Goal: Task Accomplishment & Management: Manage account settings

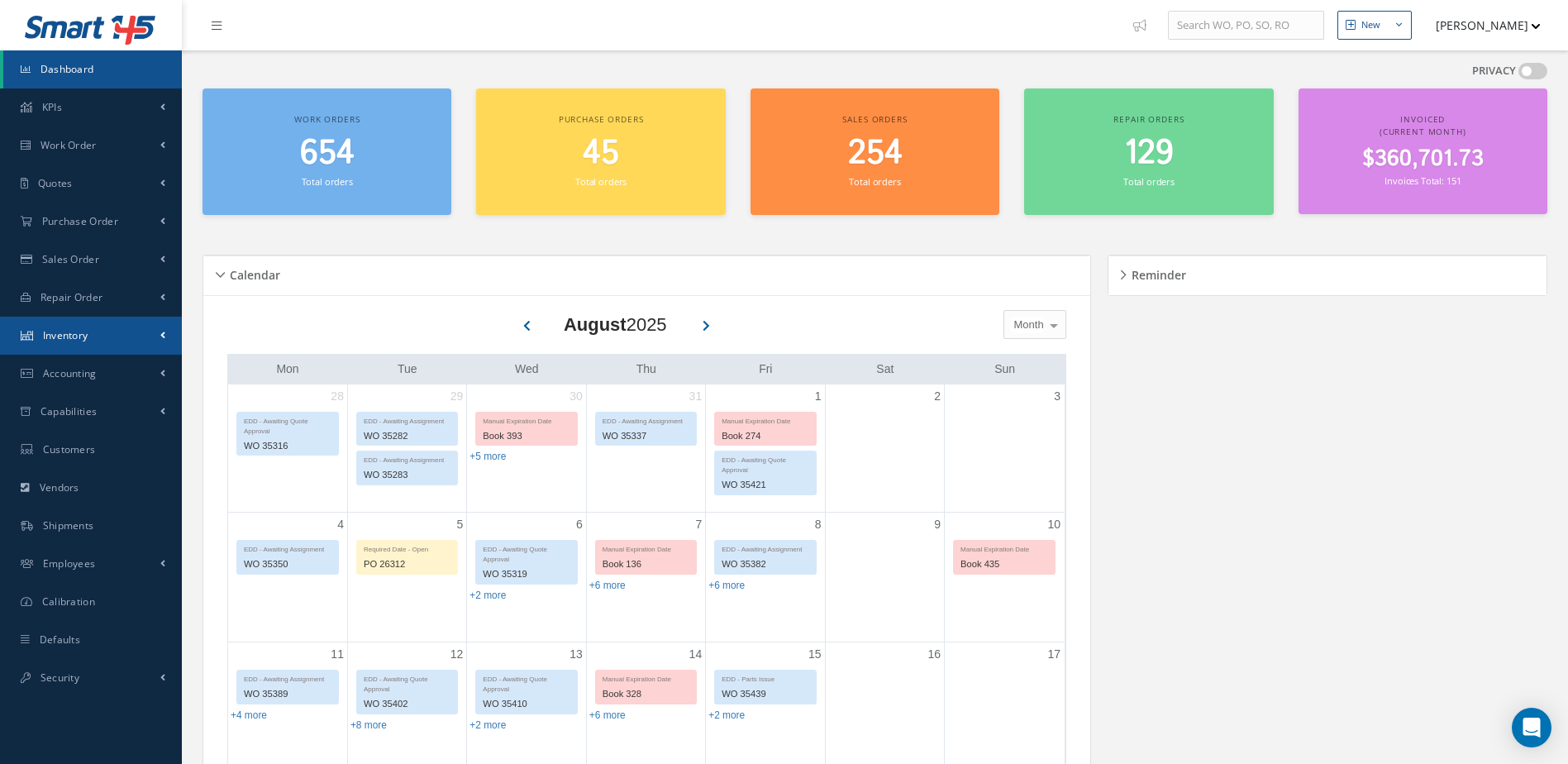
click at [111, 342] on link "Inventory" at bounding box center [91, 335] width 181 height 38
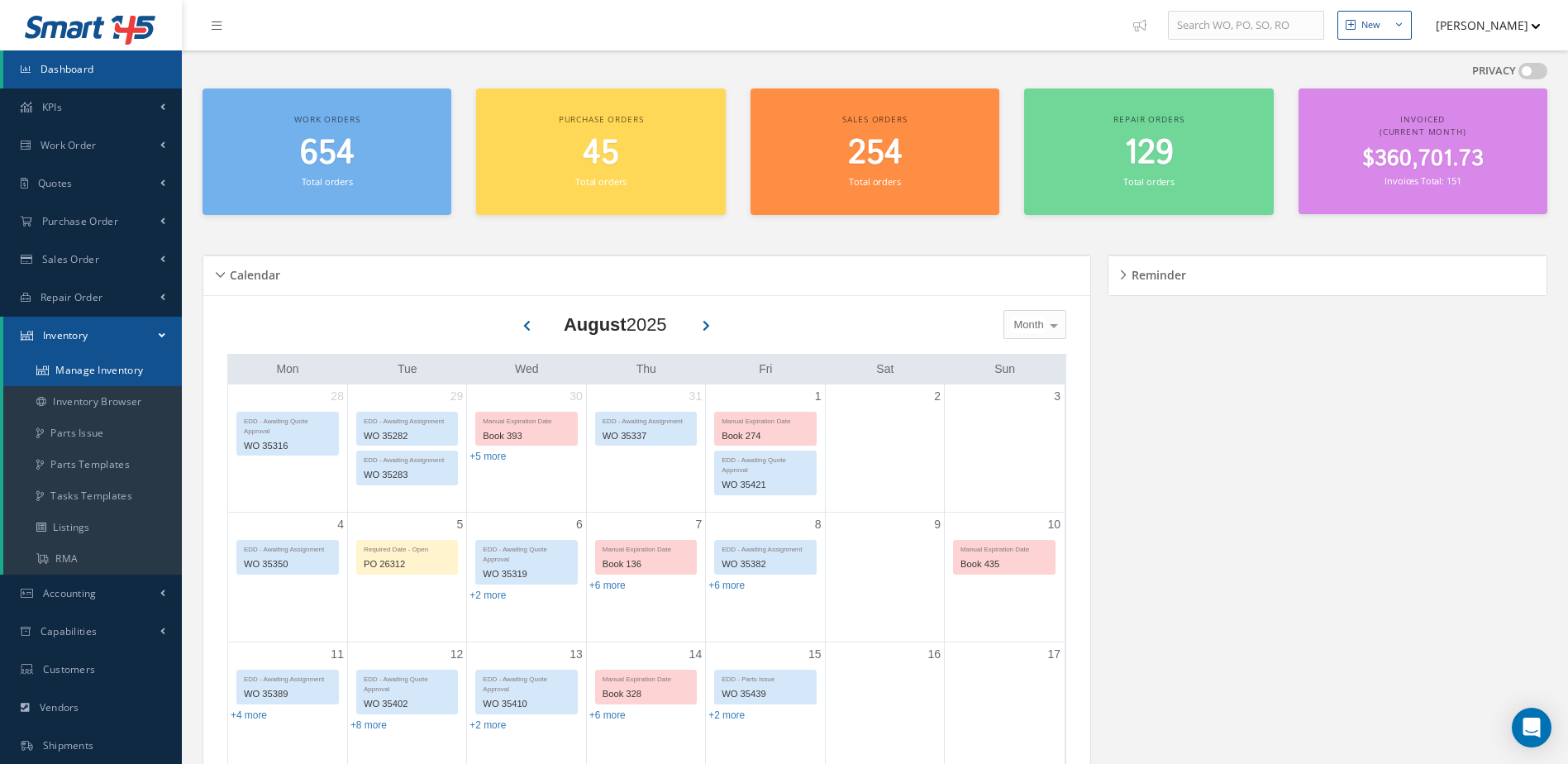
click at [107, 368] on link "Manage Inventory" at bounding box center [92, 370] width 179 height 31
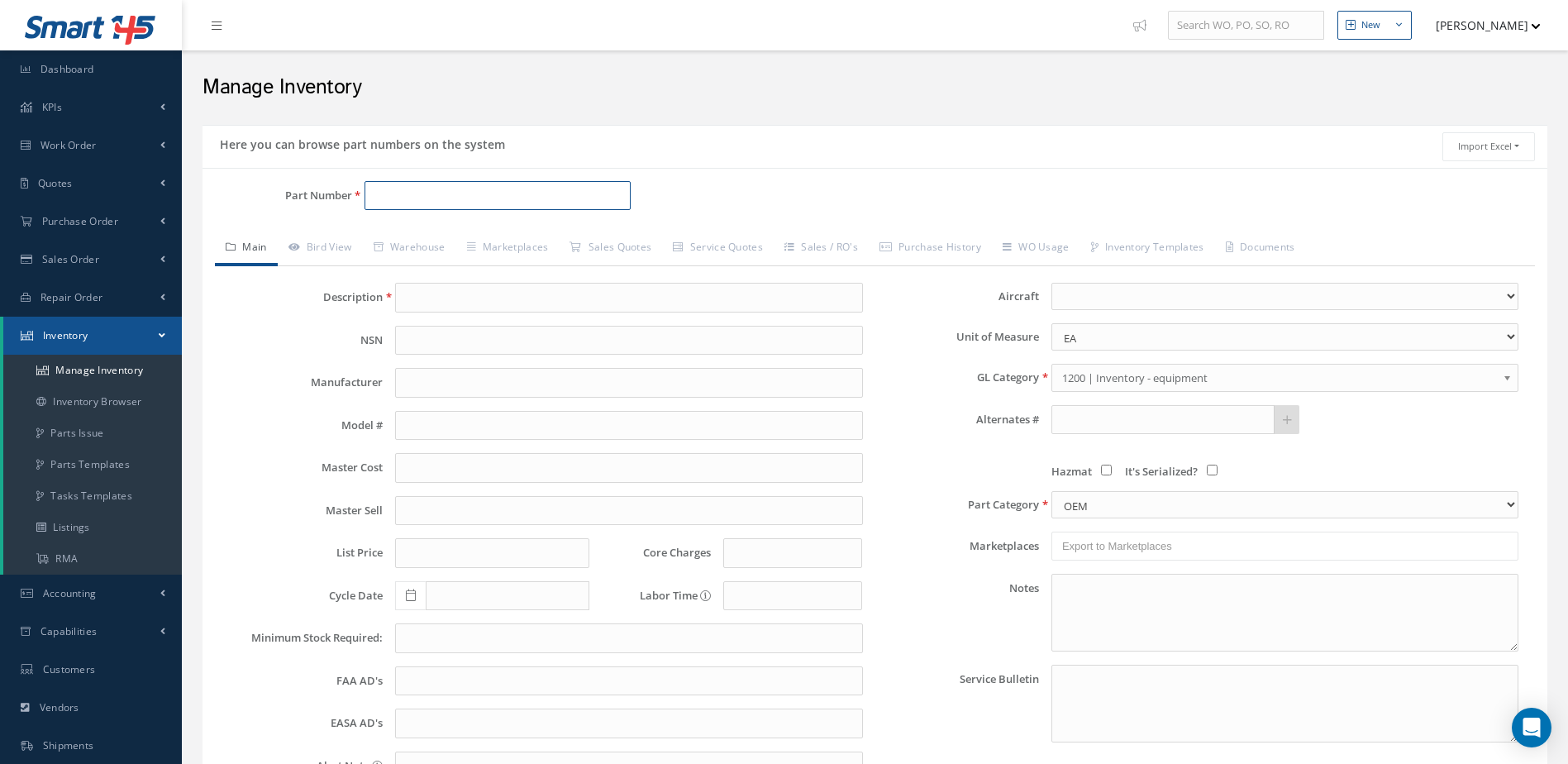
click at [484, 188] on input "Part Number" at bounding box center [498, 196] width 267 height 29
type input "5011740"
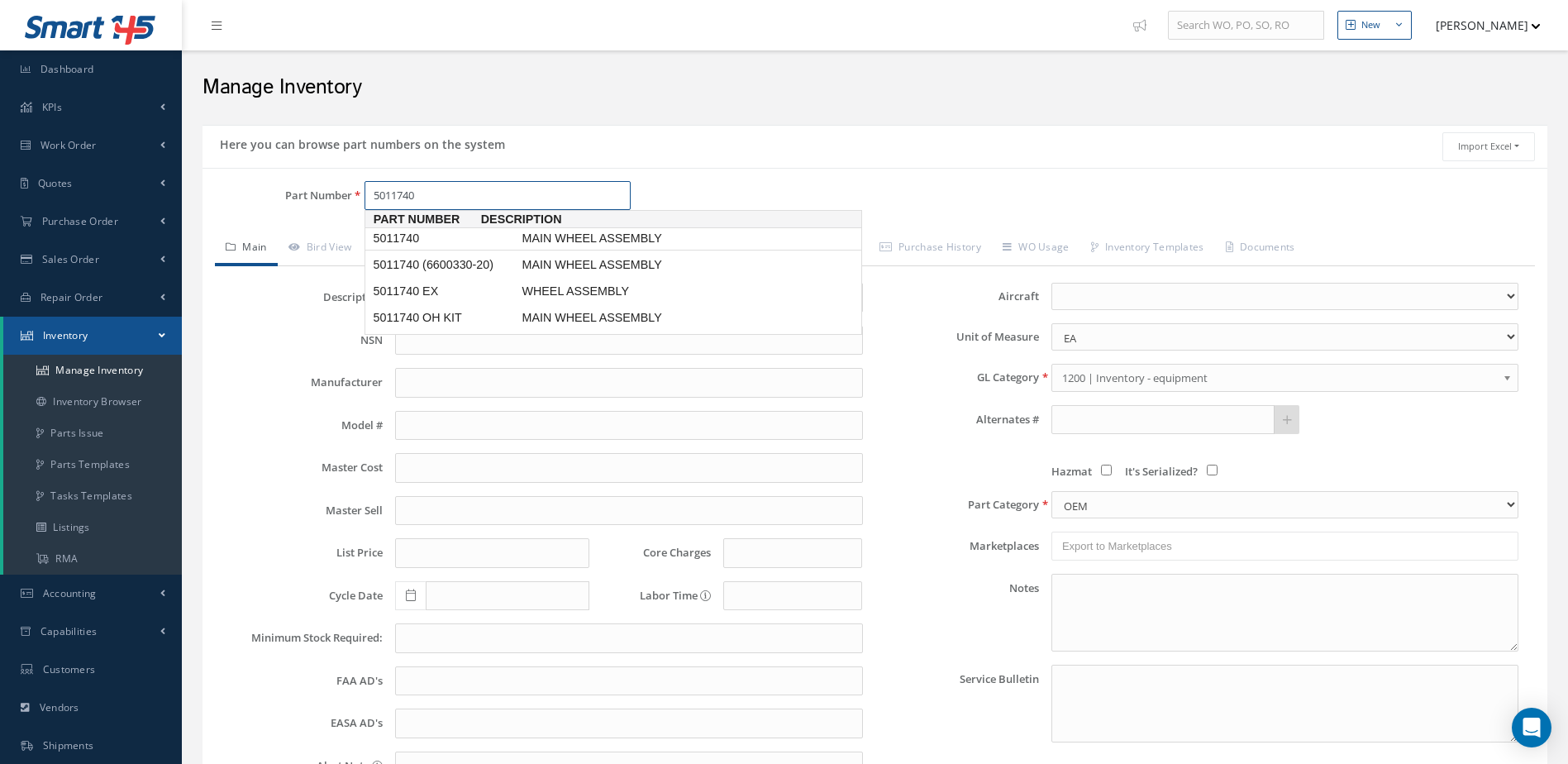
click at [574, 236] on span "MAIN WHEEL ASSEMBLY" at bounding box center [642, 238] width 248 height 18
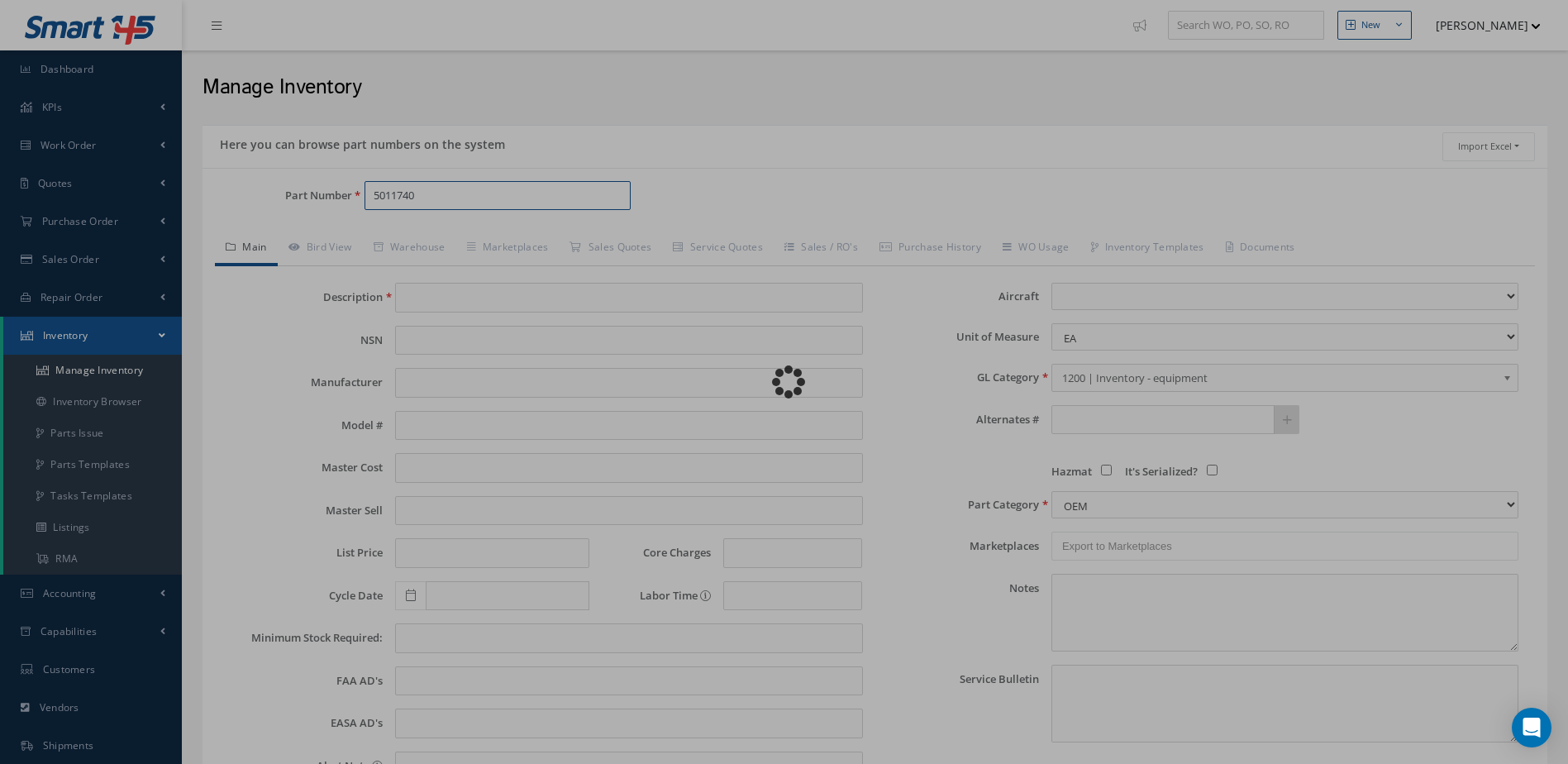
type input "MAIN WHEEL ASSEMBLY"
type input "MABS"
type input "[PERSON_NAME] 60"
type input "0.00"
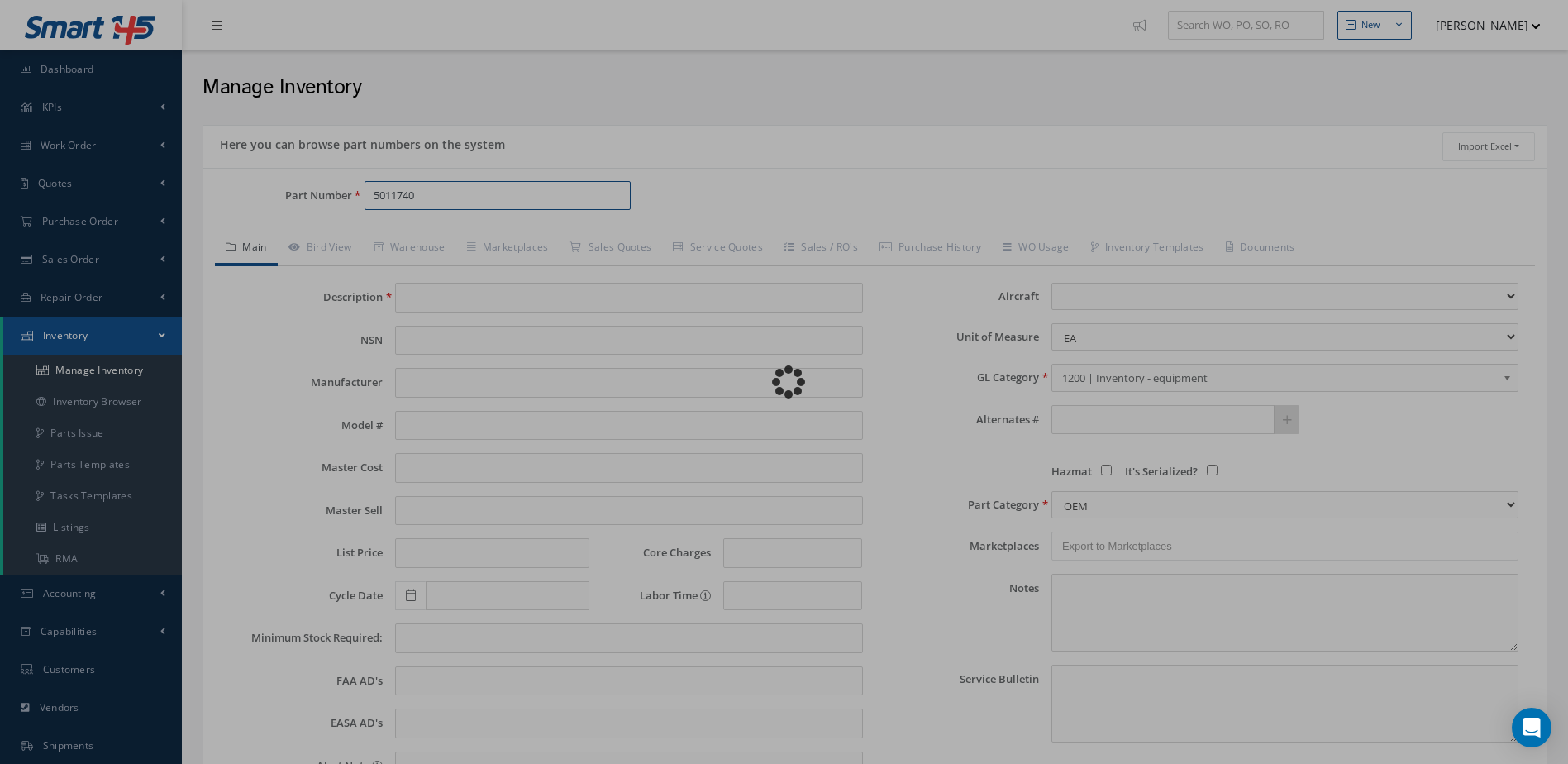
type input "13000.00"
type input "0.00"
select select "25"
type textarea "JULY/2025 WHEEL USES TIRE PN: 178K43-1. * STD OH $2,995.00 * STD OH EX $3,150.0…"
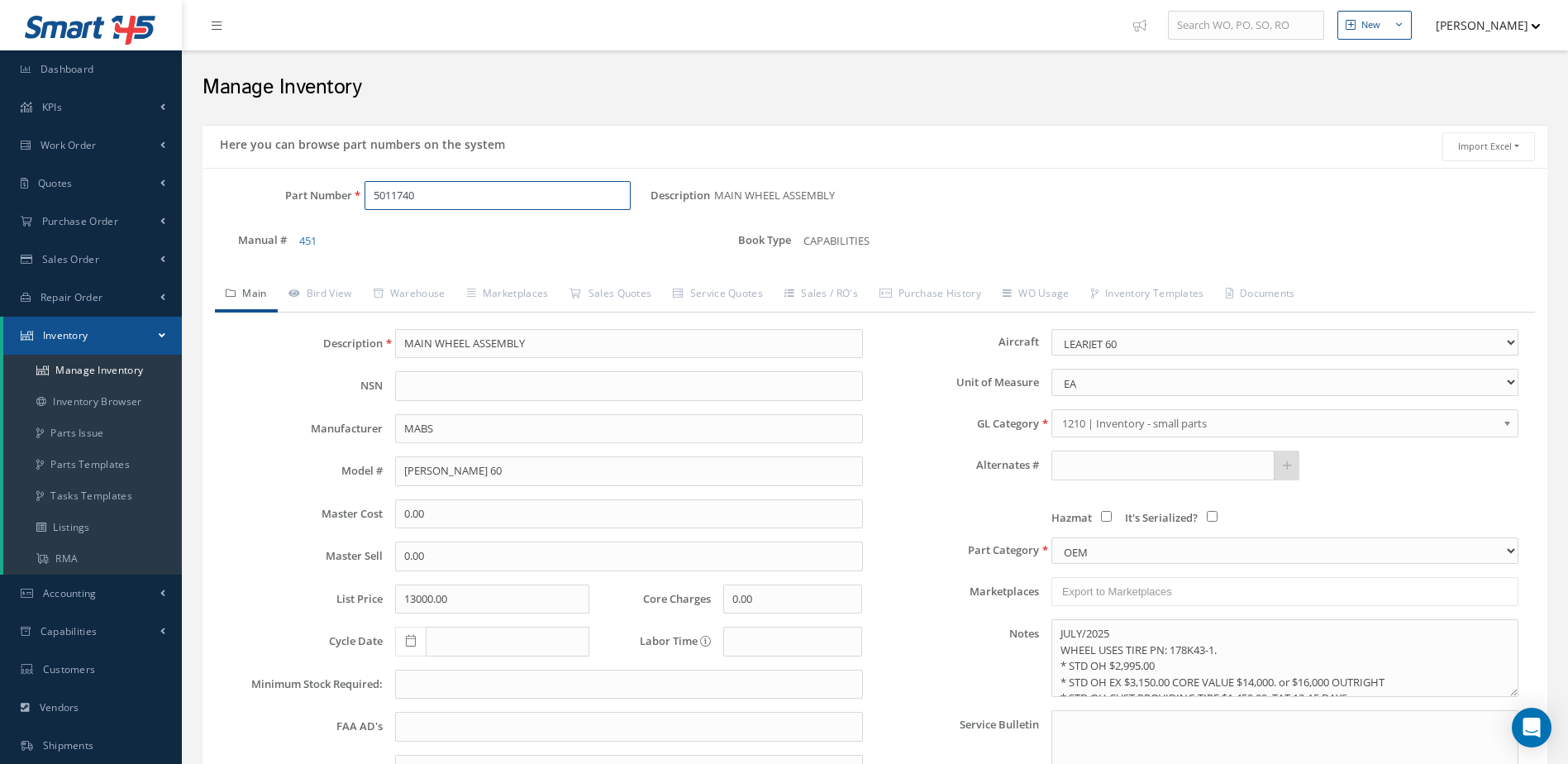
type input "5011740"
